Goal: Information Seeking & Learning: Check status

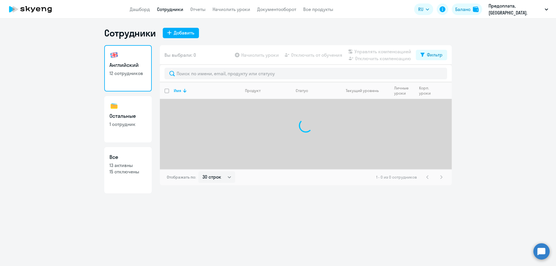
select select "30"
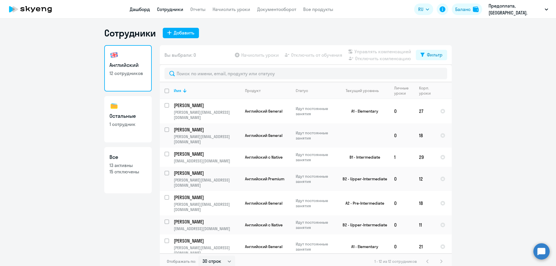
click at [139, 10] on link "Дашборд" at bounding box center [140, 9] width 20 height 6
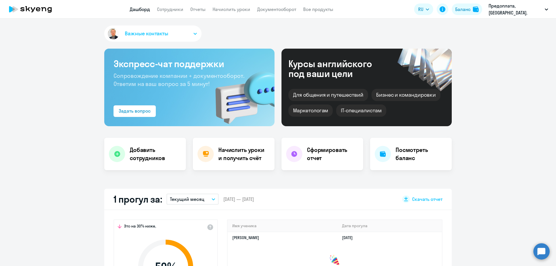
scroll to position [58, 0]
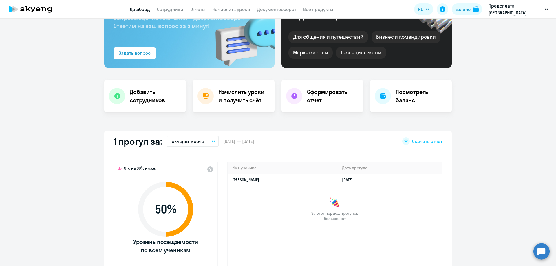
select select "30"
click at [195, 142] on p "Текущий месяц" at bounding box center [187, 141] width 34 height 7
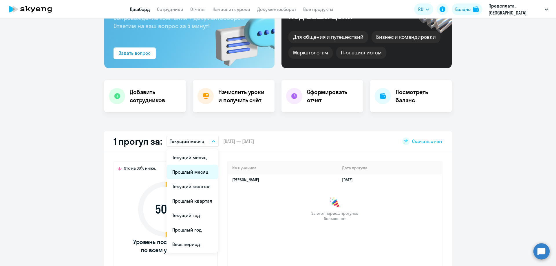
click at [185, 172] on li "Прошлый месяц" at bounding box center [193, 172] width 52 height 14
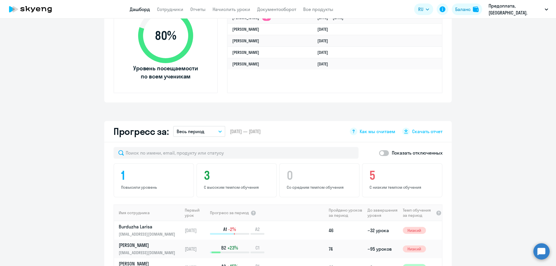
scroll to position [290, 0]
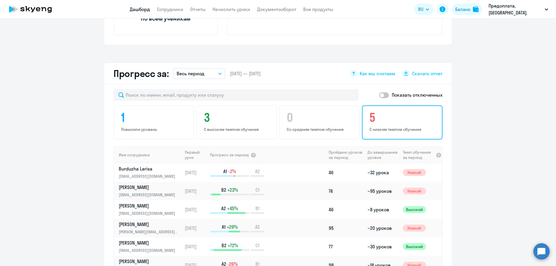
click at [382, 121] on h4 "5" at bounding box center [403, 118] width 67 height 14
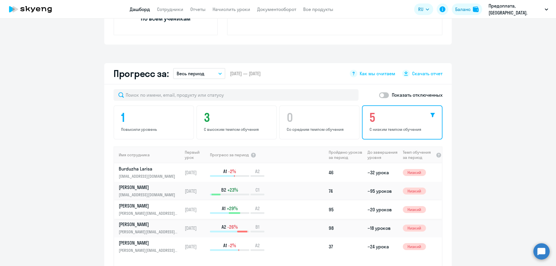
scroll to position [319, 0]
